Goal: Task Accomplishment & Management: Manage account settings

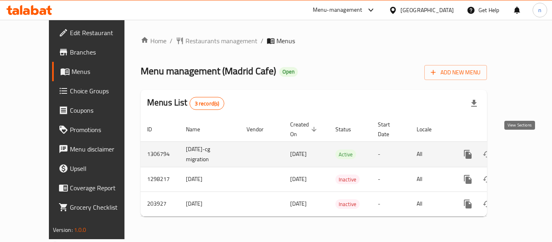
click at [521, 149] on icon "enhanced table" at bounding box center [526, 154] width 10 height 10
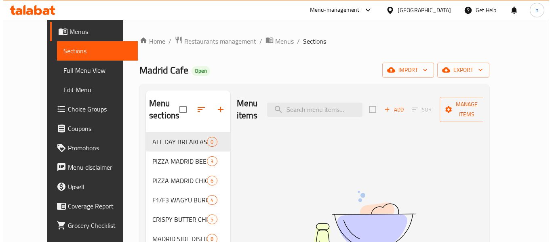
scroll to position [58, 0]
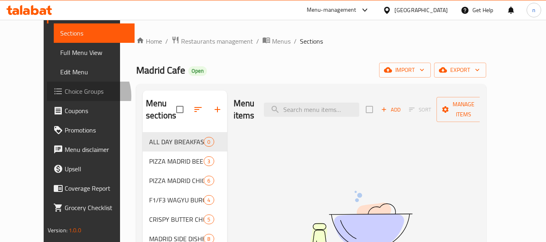
click at [65, 96] on span "Choice Groups" at bounding box center [97, 91] width 64 height 10
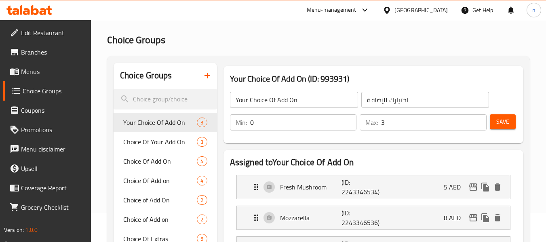
scroll to position [40, 0]
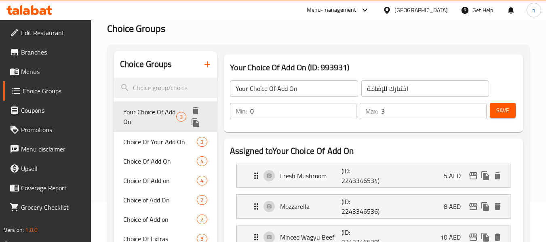
click at [136, 114] on span "Your Choice Of Add On" at bounding box center [149, 116] width 53 height 19
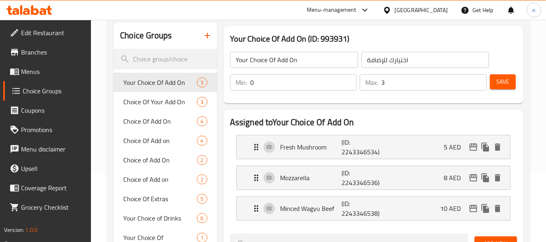
scroll to position [81, 0]
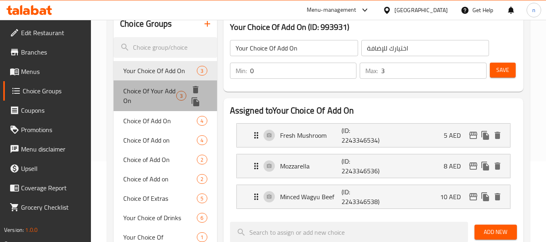
click at [150, 93] on span "Choice Of Your Add On" at bounding box center [149, 95] width 53 height 19
type input "Choice Of Your Add On"
type input "Choice of your add on"
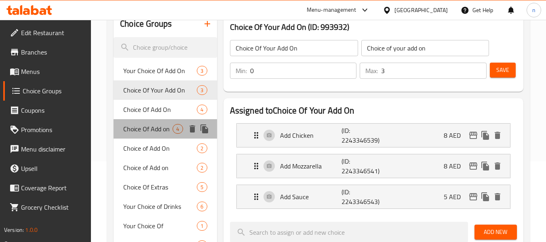
click at [146, 124] on span "Choice Of Add on" at bounding box center [147, 129] width 49 height 10
type input "Choice Of Add on"
type input "اختيار إضافة"
type input "4"
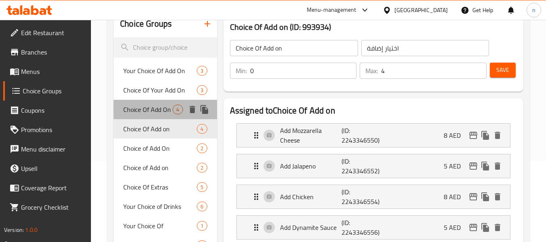
click at [149, 109] on span "Choice Of Add On" at bounding box center [147, 110] width 49 height 10
type input "Choice Of Add On"
type input "3"
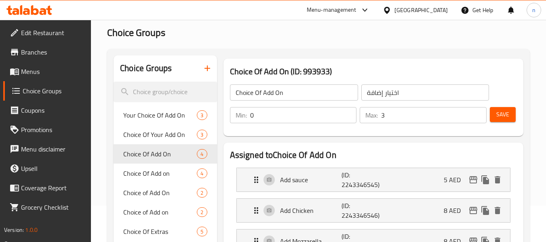
scroll to position [0, 0]
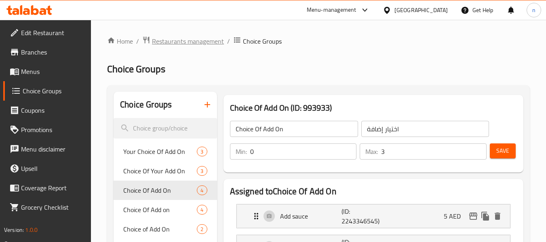
click at [200, 40] on span "Restaurants management" at bounding box center [188, 41] width 72 height 10
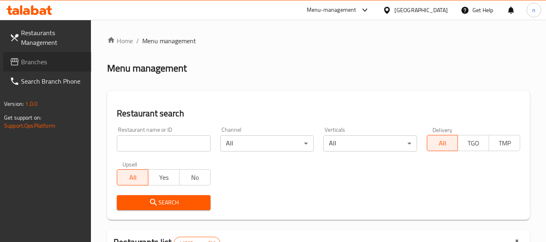
click at [36, 66] on span "Branches" at bounding box center [53, 62] width 64 height 10
